Goal: Transaction & Acquisition: Download file/media

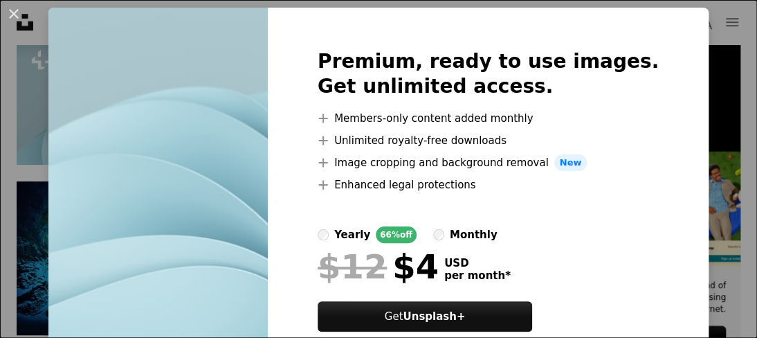
scroll to position [106, 0]
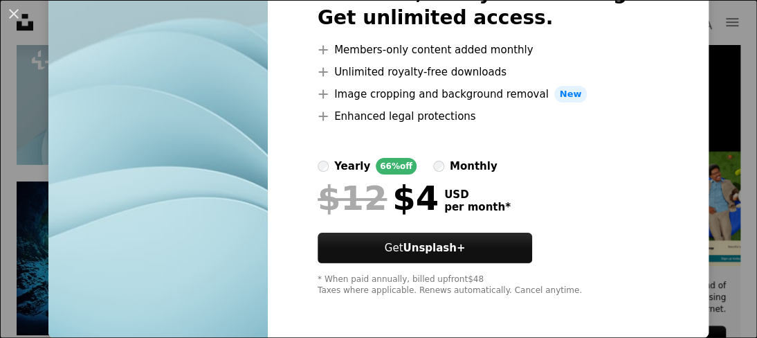
click at [706, 208] on div "An X shape Premium, ready to use images. Get unlimited access. A plus sign Memb…" at bounding box center [378, 169] width 757 height 338
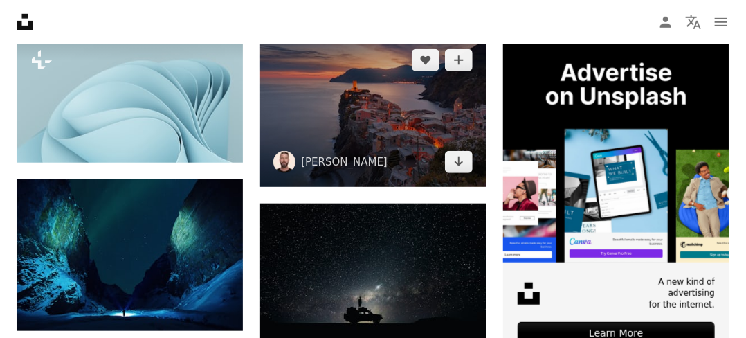
click at [354, 118] on img at bounding box center [372, 110] width 226 height 151
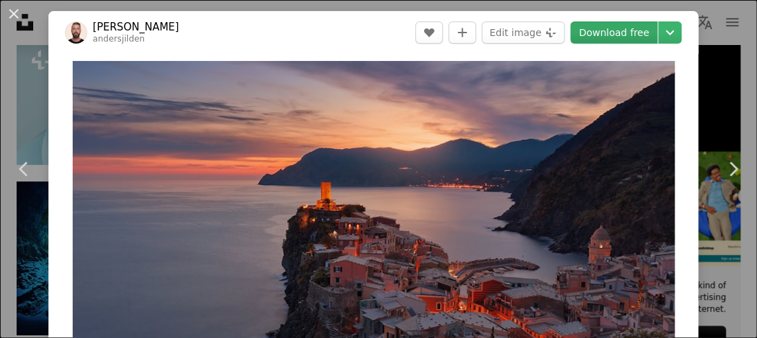
click at [600, 35] on link "Download free" at bounding box center [613, 32] width 87 height 22
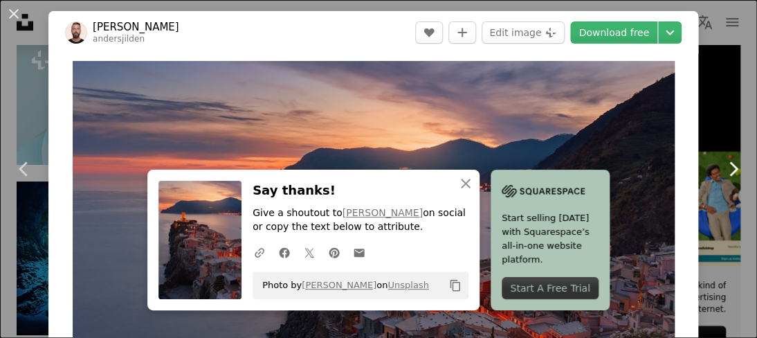
click at [714, 106] on link "Chevron right" at bounding box center [732, 168] width 48 height 133
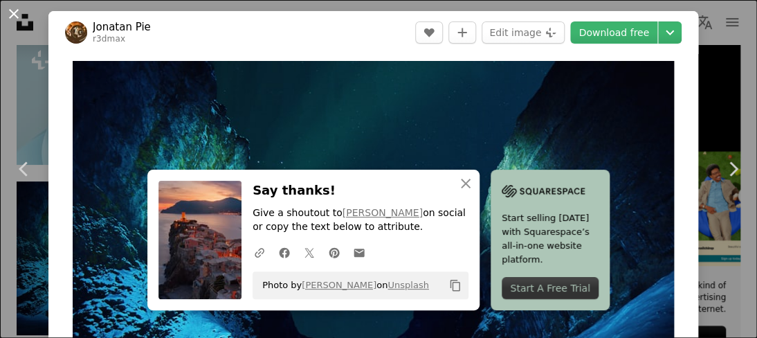
click at [14, 17] on button "An X shape" at bounding box center [14, 14] width 17 height 17
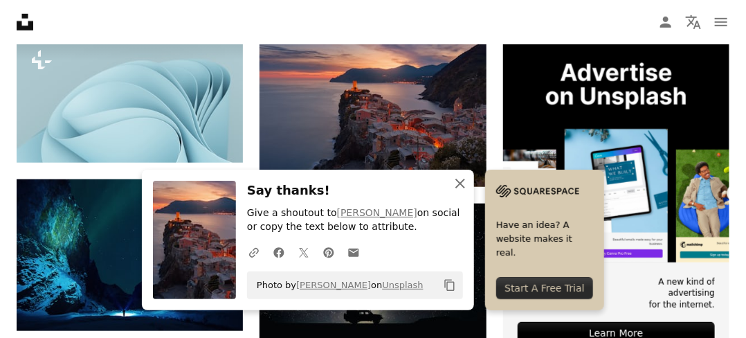
click at [457, 183] on icon "An X shape" at bounding box center [460, 183] width 17 height 17
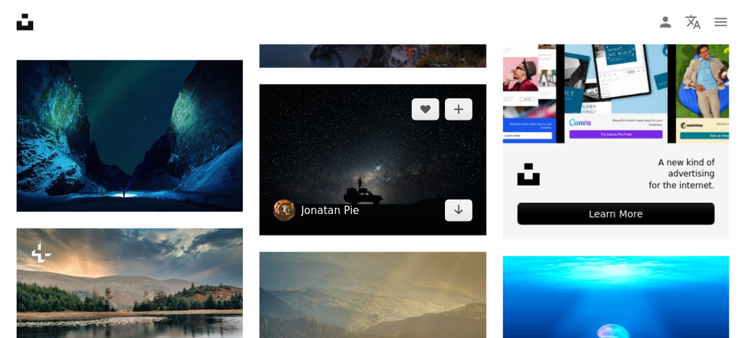
scroll to position [484, 0]
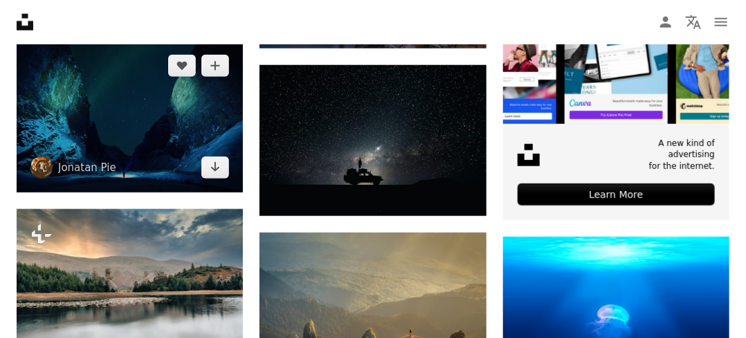
click at [147, 126] on img at bounding box center [130, 116] width 226 height 151
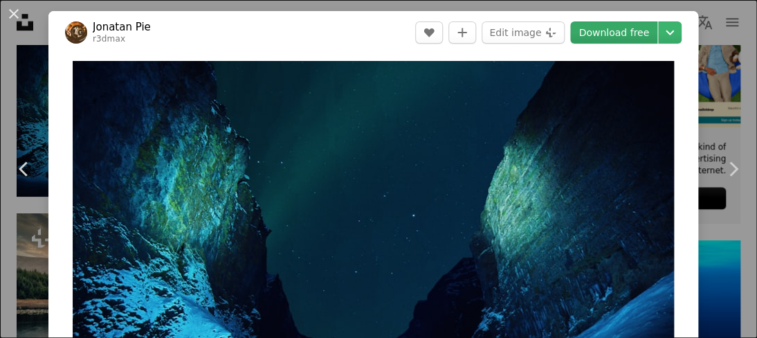
click at [604, 36] on link "Download free" at bounding box center [613, 32] width 87 height 22
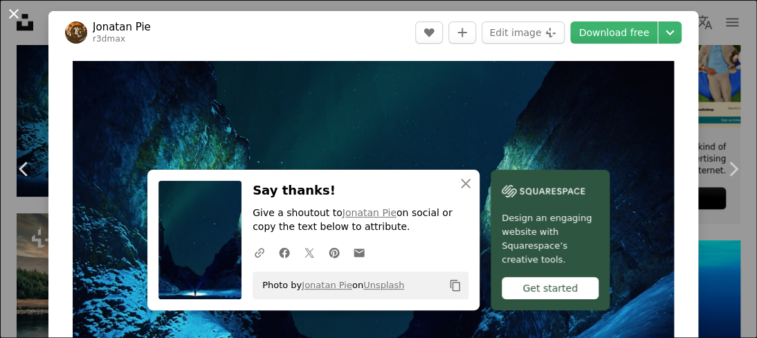
click at [14, 11] on button "An X shape" at bounding box center [14, 14] width 17 height 17
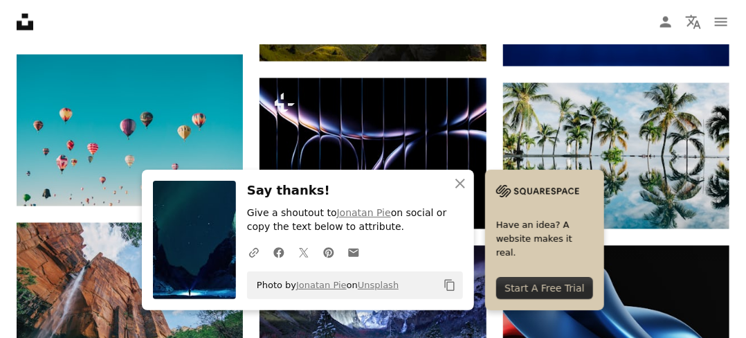
scroll to position [830, 0]
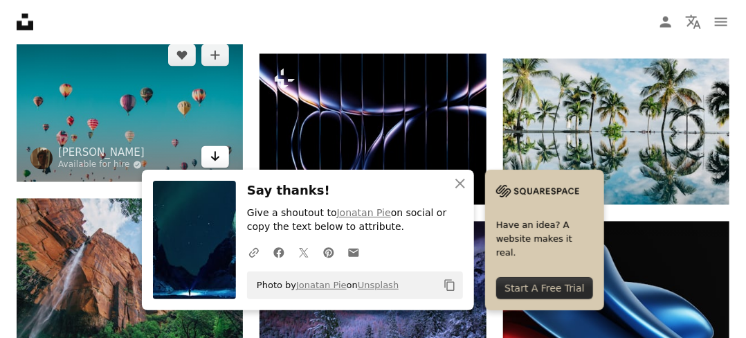
click at [216, 157] on icon "Arrow pointing down" at bounding box center [215, 156] width 11 height 17
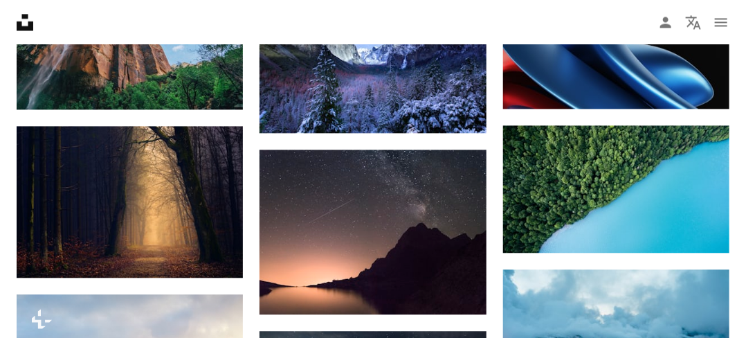
scroll to position [1107, 0]
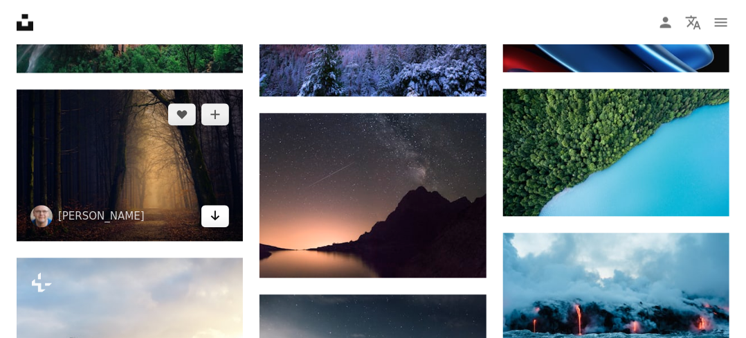
click at [216, 217] on icon "Download" at bounding box center [215, 215] width 9 height 10
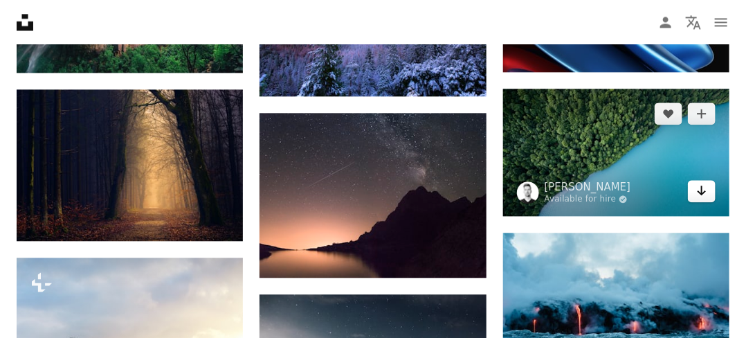
click at [701, 191] on icon "Download" at bounding box center [701, 190] width 9 height 10
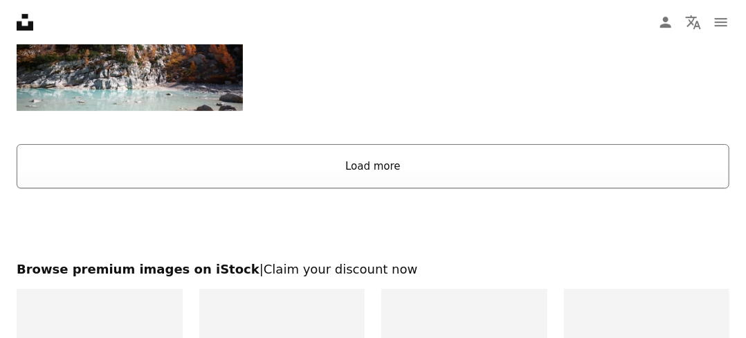
scroll to position [1572, 0]
click at [371, 167] on button "Load more" at bounding box center [373, 167] width 713 height 44
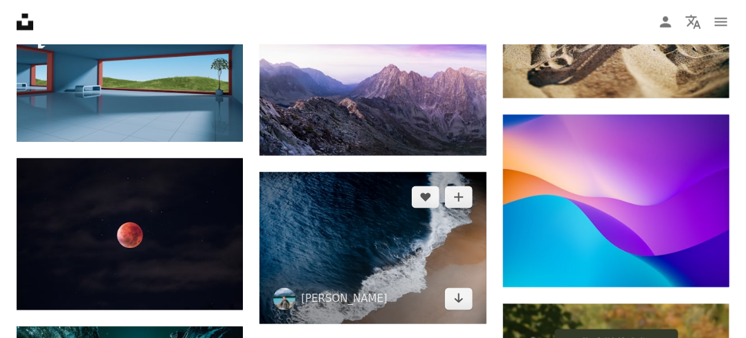
scroll to position [2679, 0]
